Goal: Entertainment & Leisure: Consume media (video, audio)

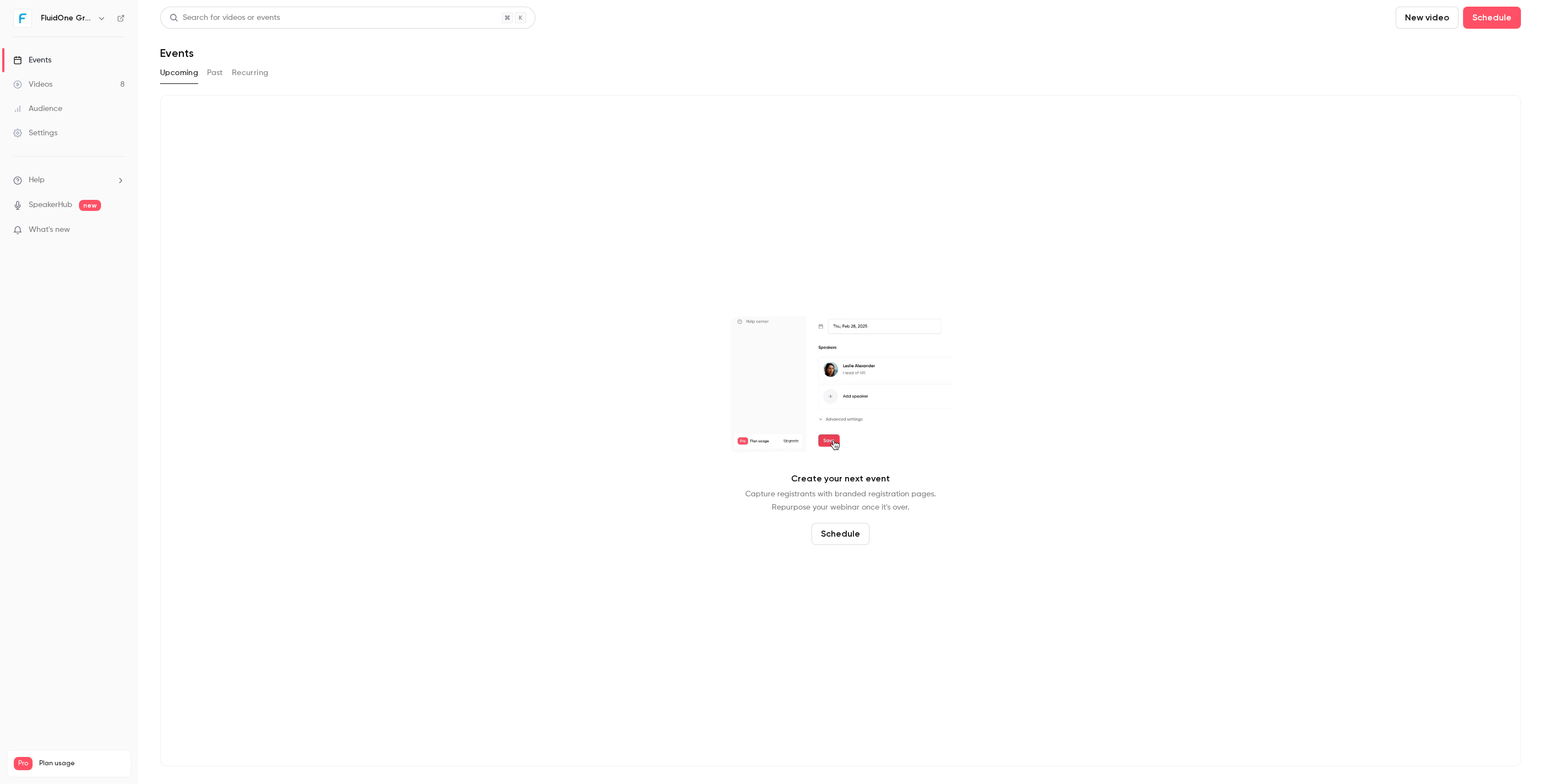
click at [97, 89] on link "Videos 8" at bounding box center [68, 84] width 138 height 25
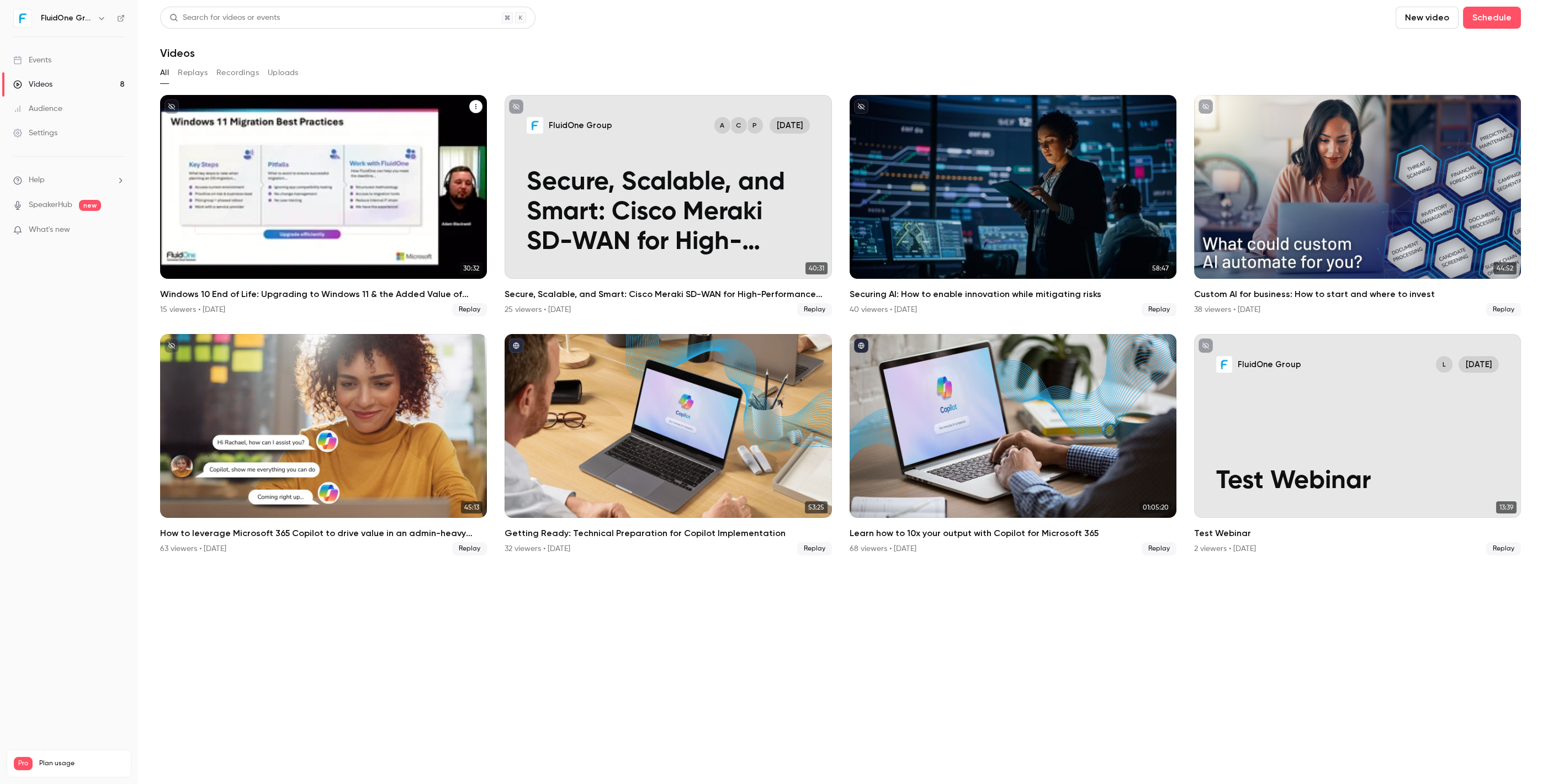
click at [353, 181] on div "Windows 10 End of Life: Upgrading to Windows 11 & the Added Value of Business P…" at bounding box center [323, 186] width 327 height 183
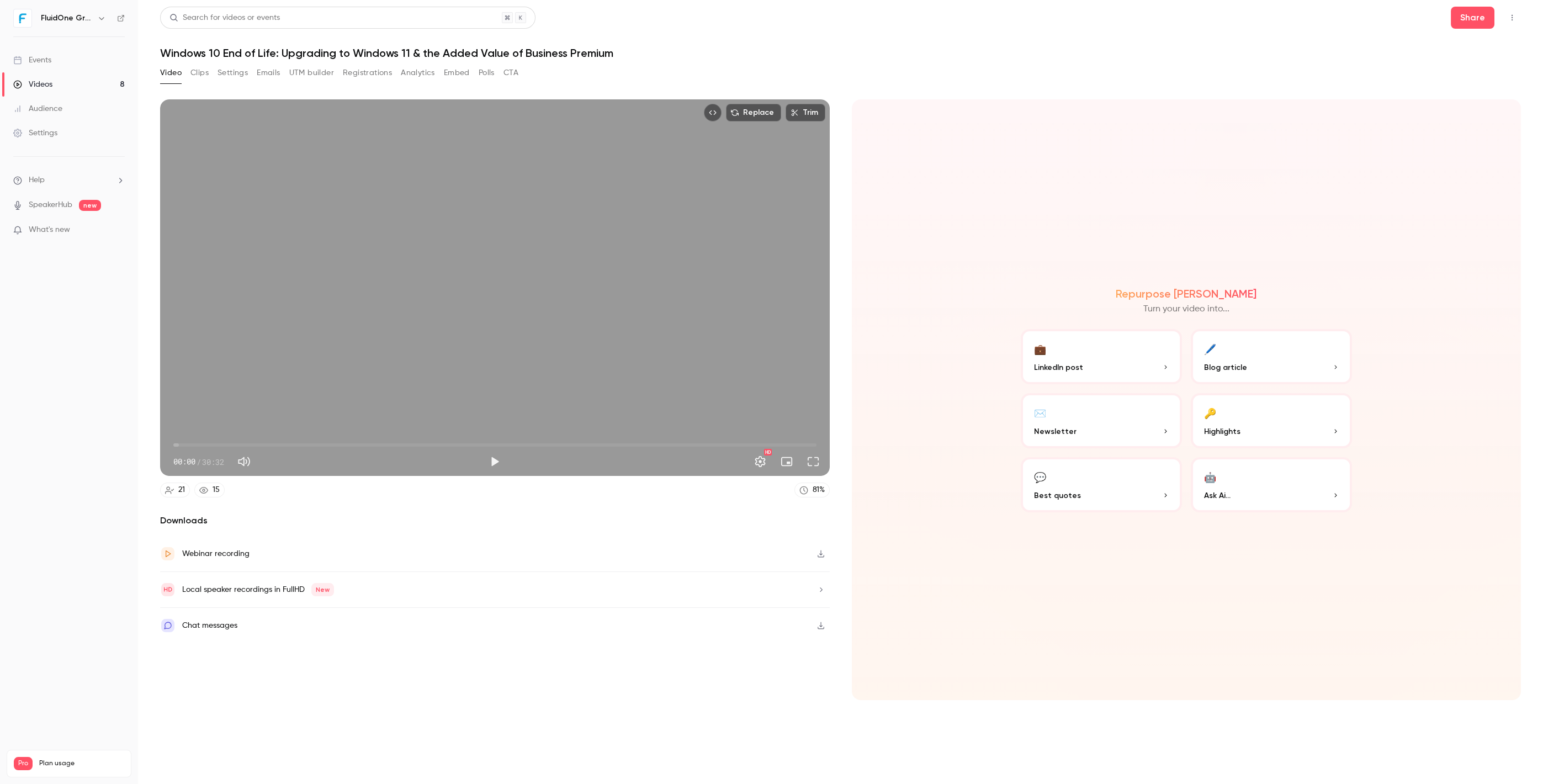
click at [350, 73] on button "Registrations" at bounding box center [367, 72] width 49 height 17
